Goal: Task Accomplishment & Management: Manage account settings

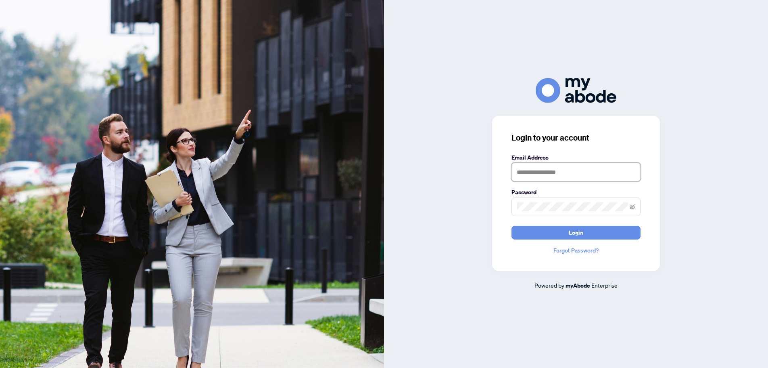
click at [545, 168] on input "text" at bounding box center [576, 172] width 129 height 19
type input "**********"
click at [512, 226] on button "Login" at bounding box center [576, 233] width 129 height 14
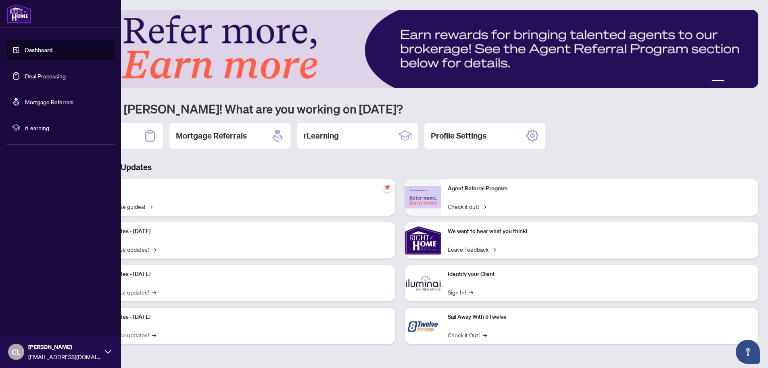
click at [32, 76] on link "Deal Processing" at bounding box center [45, 75] width 41 height 7
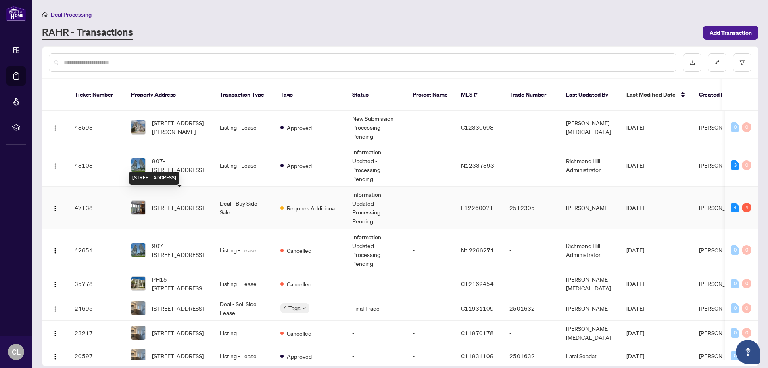
click at [190, 203] on span "[STREET_ADDRESS]" at bounding box center [178, 207] width 52 height 9
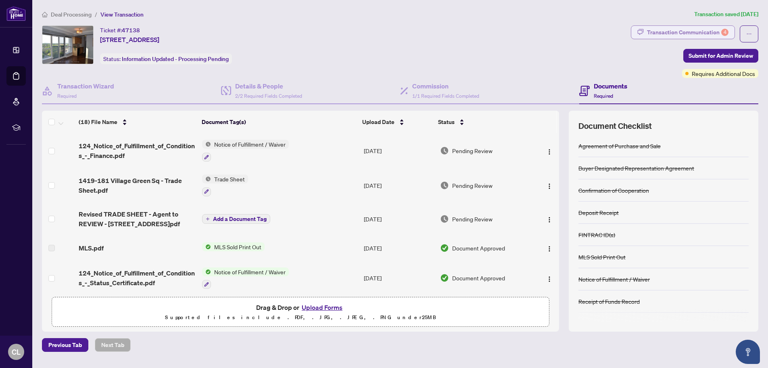
click at [677, 33] on div "Transaction Communication 4" at bounding box center [687, 32] width 81 height 13
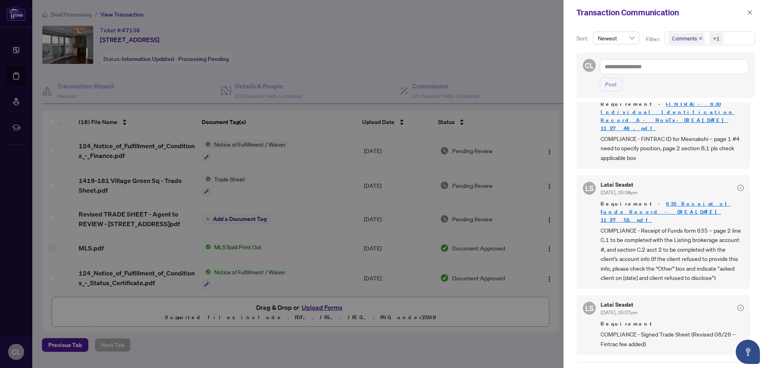
scroll to position [121, 0]
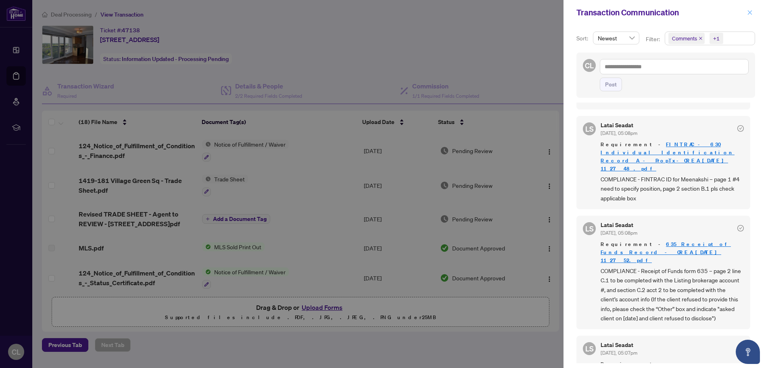
click at [749, 13] on icon "close" at bounding box center [750, 12] width 4 height 4
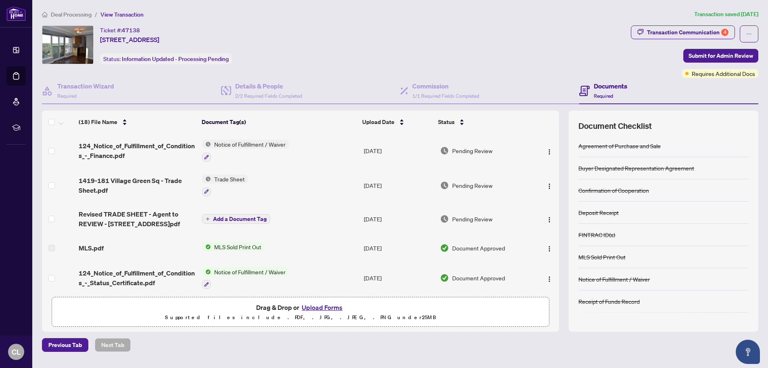
click at [322, 309] on button "Upload Forms" at bounding box center [322, 307] width 46 height 10
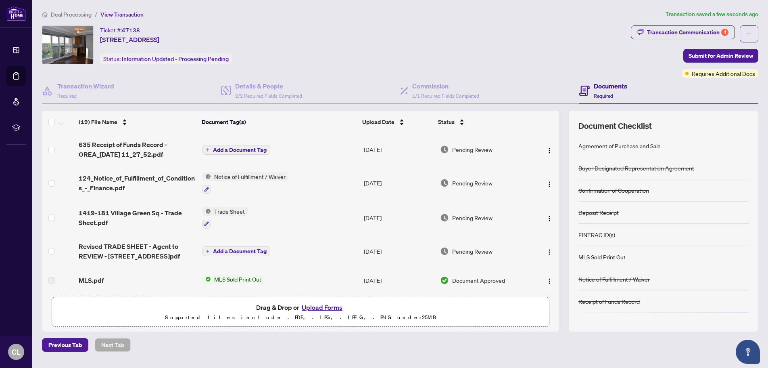
click at [311, 307] on button "Upload Forms" at bounding box center [322, 307] width 46 height 10
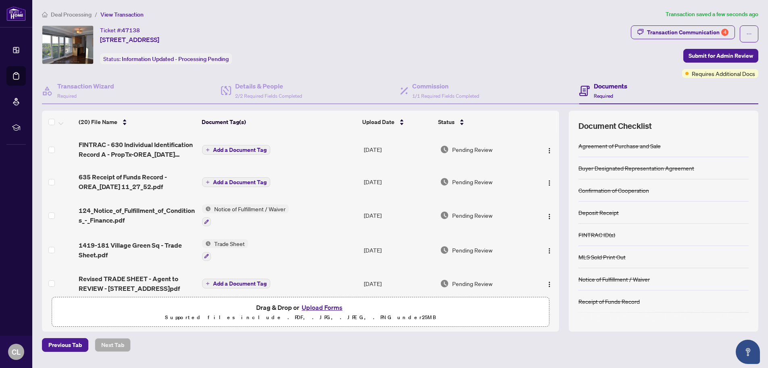
click at [248, 182] on span "Add a Document Tag" at bounding box center [240, 182] width 54 height 6
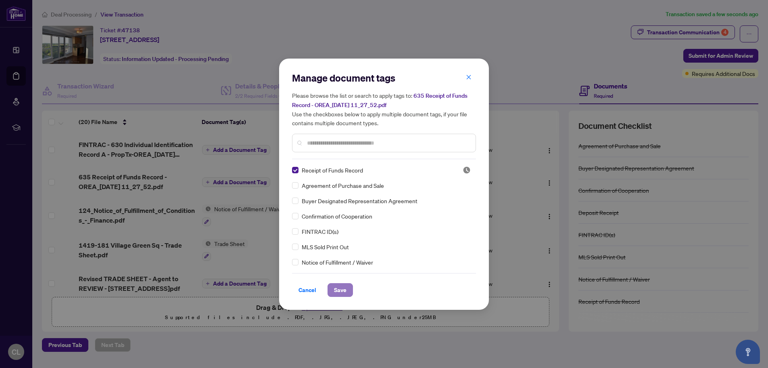
click at [338, 290] on span "Save" at bounding box center [340, 289] width 13 height 13
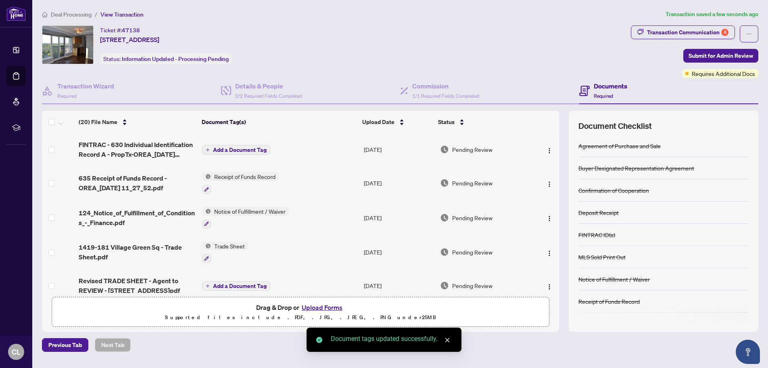
click at [238, 151] on span "Add a Document Tag" at bounding box center [240, 150] width 54 height 6
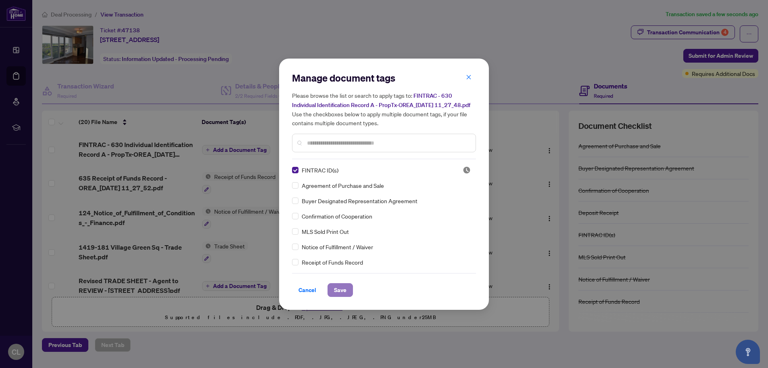
click at [346, 296] on span "Save" at bounding box center [340, 289] width 13 height 13
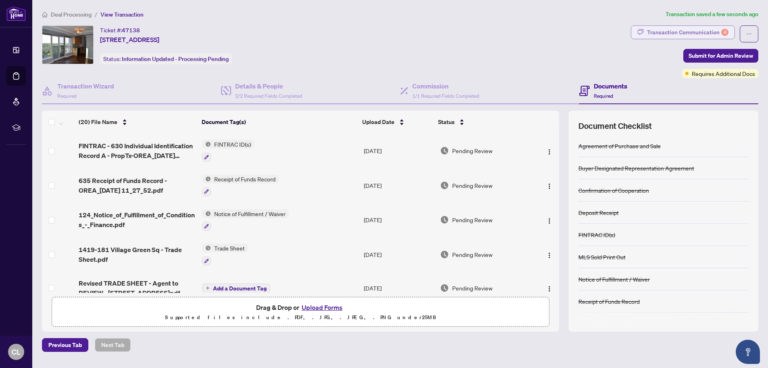
click at [678, 31] on div "Transaction Communication 4" at bounding box center [687, 32] width 81 height 13
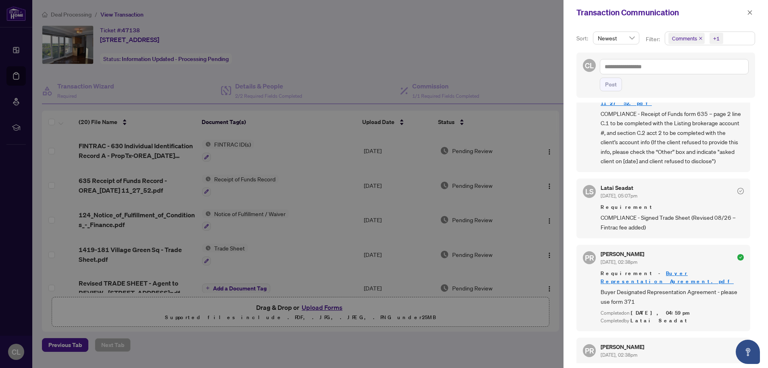
scroll to position [282, 0]
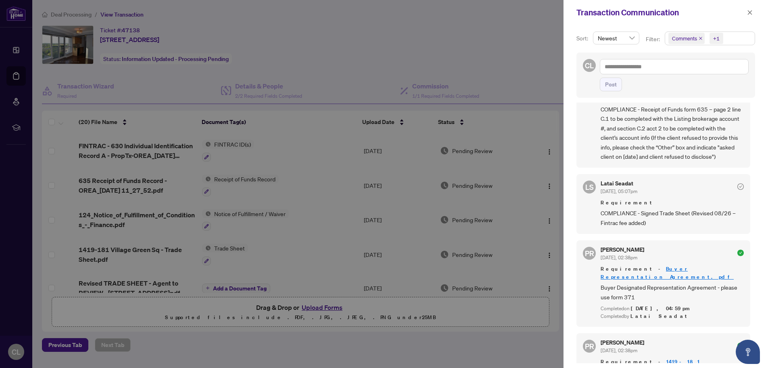
click at [380, 35] on div at bounding box center [384, 184] width 768 height 368
click at [752, 13] on icon "close" at bounding box center [750, 13] width 6 height 6
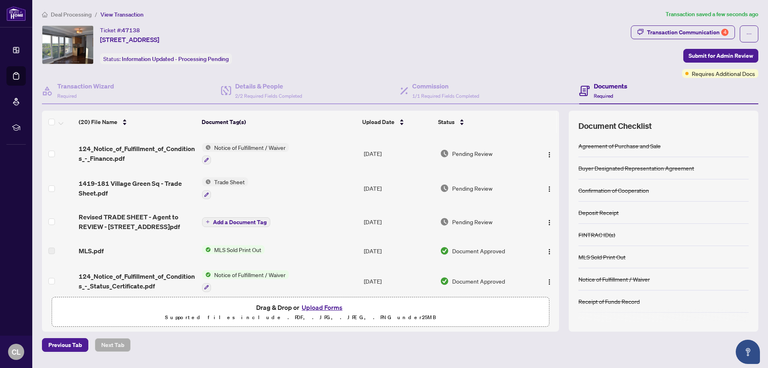
scroll to position [81, 0]
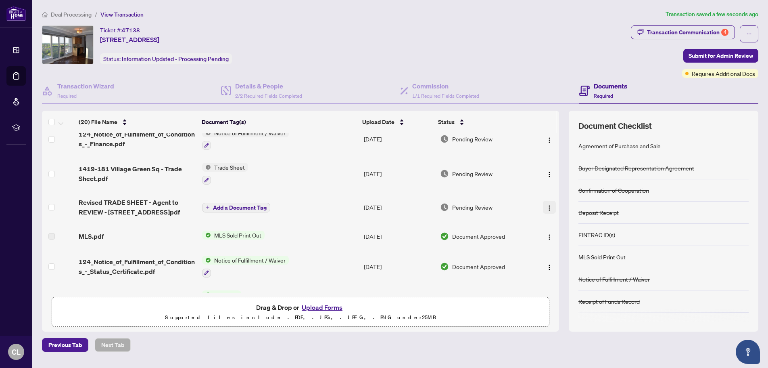
click at [548, 205] on img "button" at bounding box center [549, 208] width 6 height 6
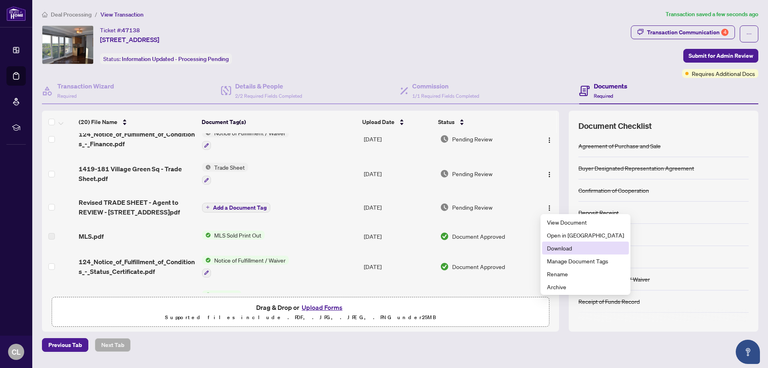
click at [553, 247] on span "Download" at bounding box center [585, 247] width 77 height 9
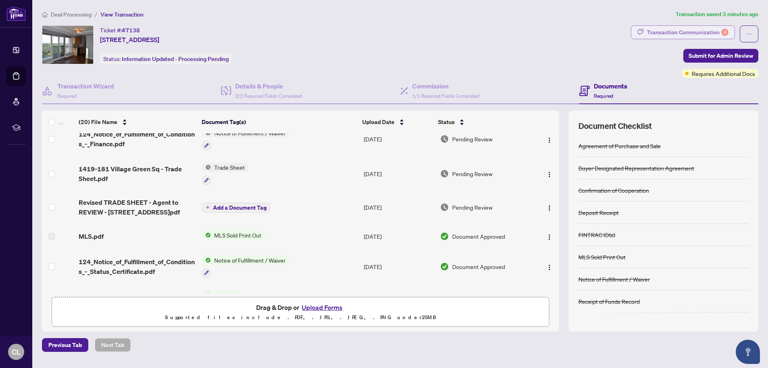
click at [671, 33] on div "Transaction Communication 4" at bounding box center [687, 32] width 81 height 13
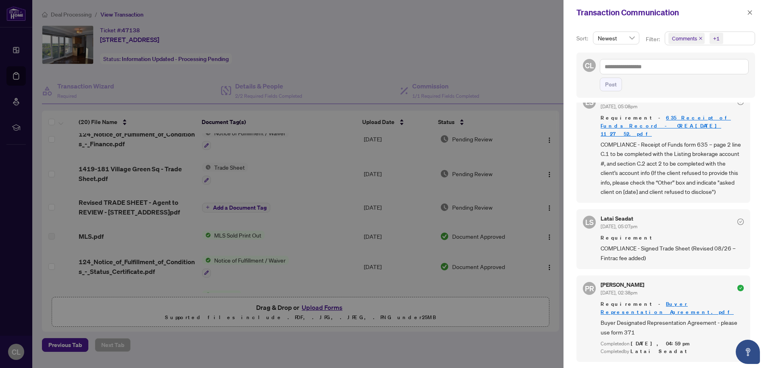
scroll to position [282, 0]
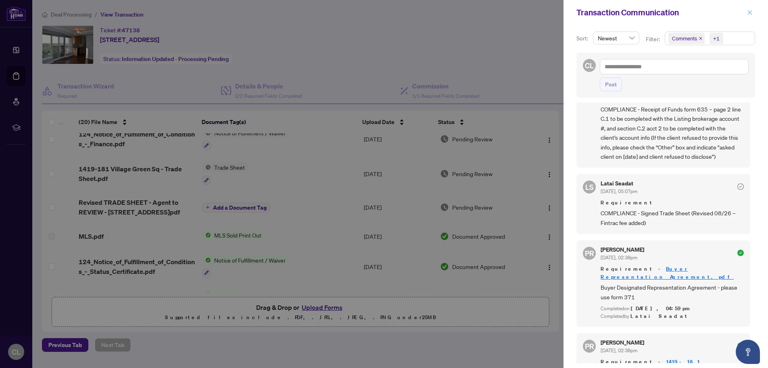
click at [750, 13] on icon "close" at bounding box center [750, 12] width 4 height 4
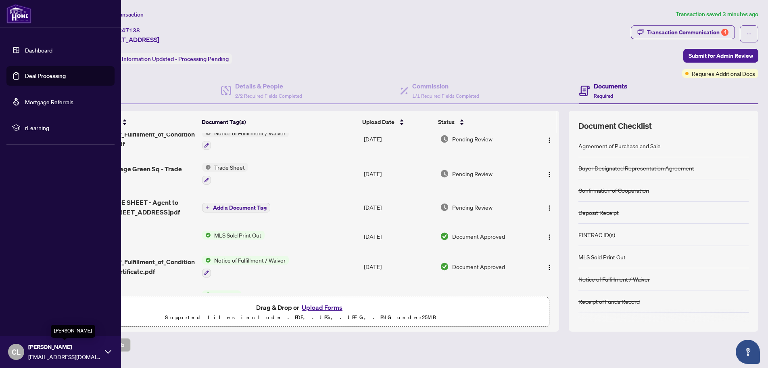
click at [52, 349] on span "[PERSON_NAME]" at bounding box center [64, 346] width 73 height 9
click at [35, 304] on span "Logout" at bounding box center [32, 303] width 18 height 13
